Goal: Use online tool/utility: Utilize a website feature to perform a specific function

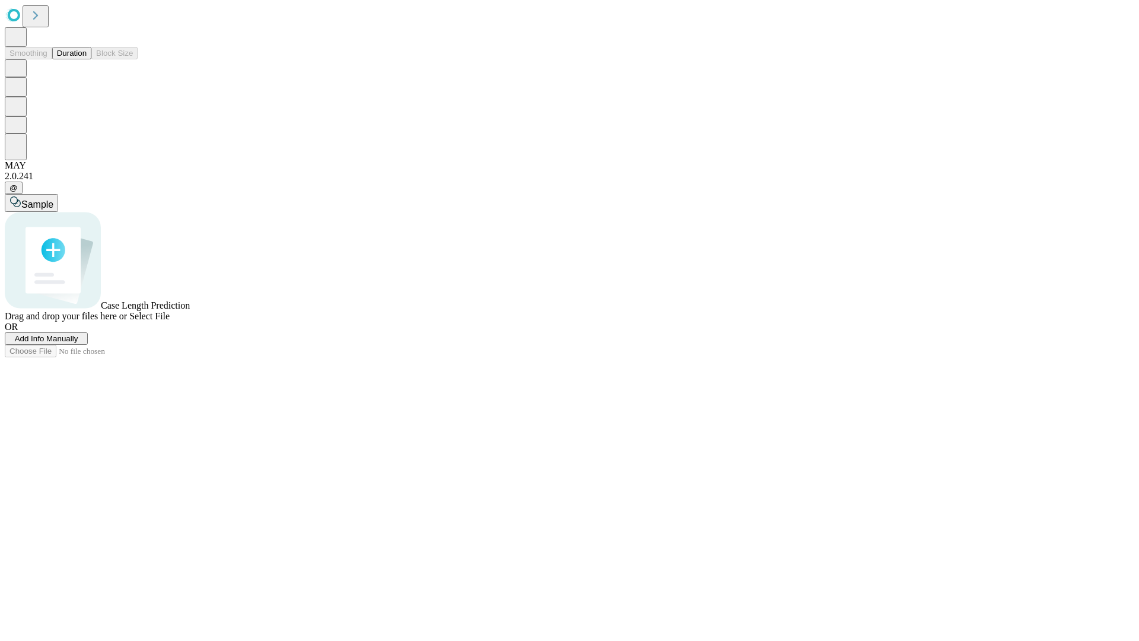
click at [87, 59] on button "Duration" at bounding box center [71, 53] width 39 height 12
click at [170, 321] on span "Select File" at bounding box center [149, 316] width 40 height 10
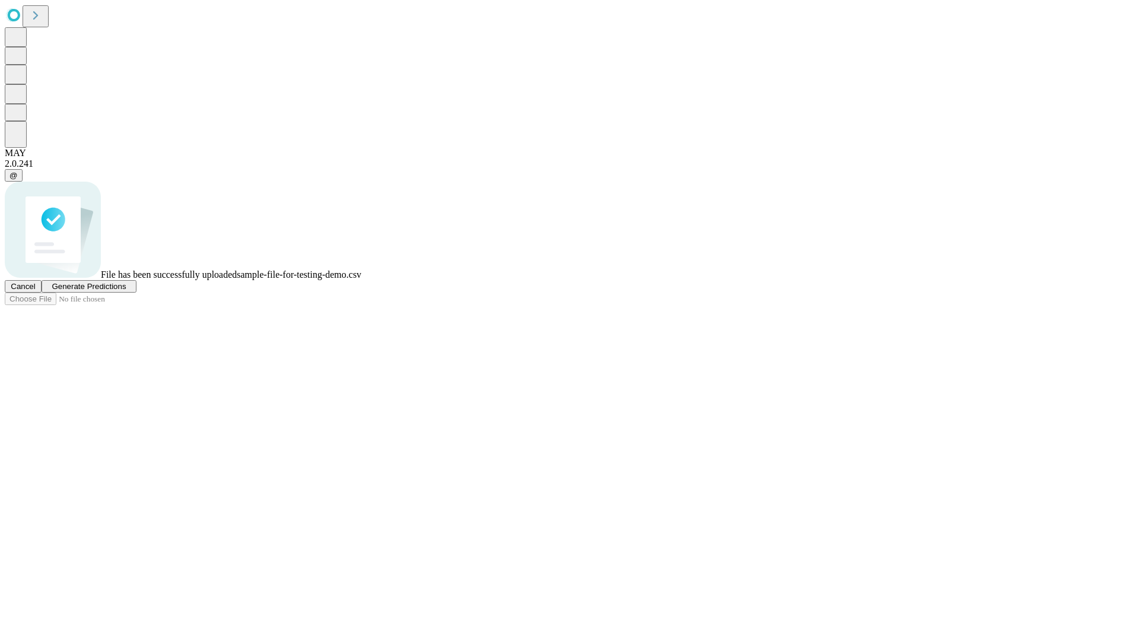
click at [126, 291] on span "Generate Predictions" at bounding box center [89, 286] width 74 height 9
